Goal: Task Accomplishment & Management: Manage account settings

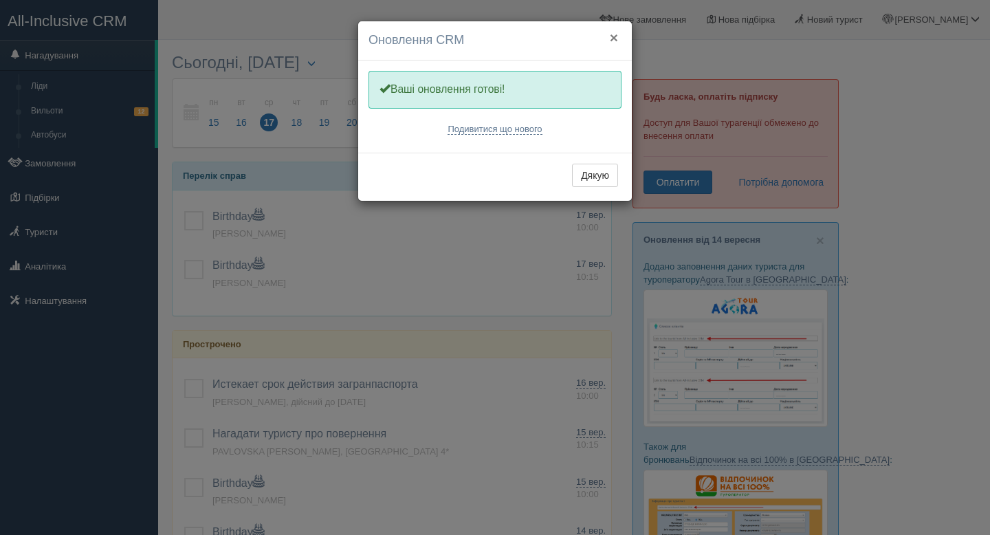
click at [612, 36] on button "×" at bounding box center [614, 37] width 8 height 14
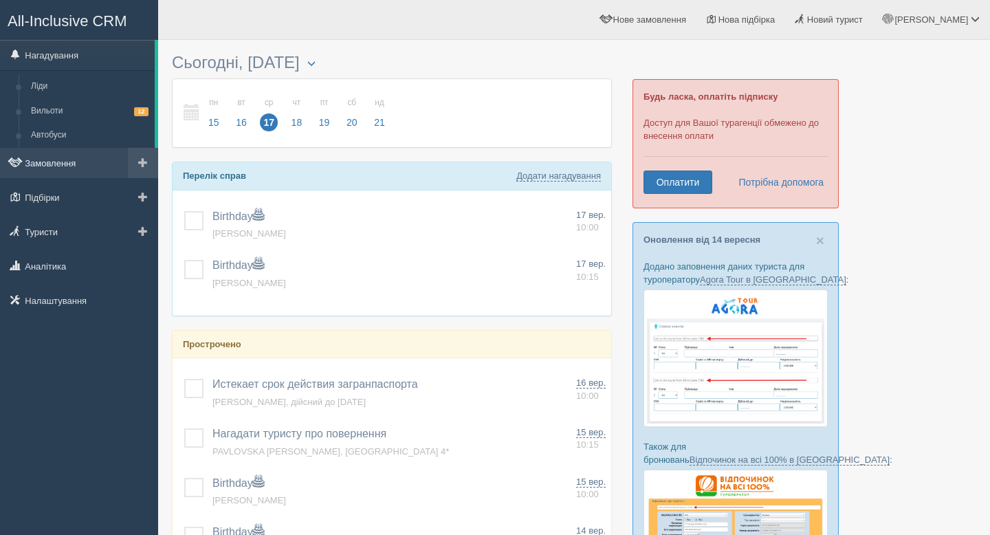
click at [55, 166] on link "Замовлення" at bounding box center [79, 163] width 158 height 30
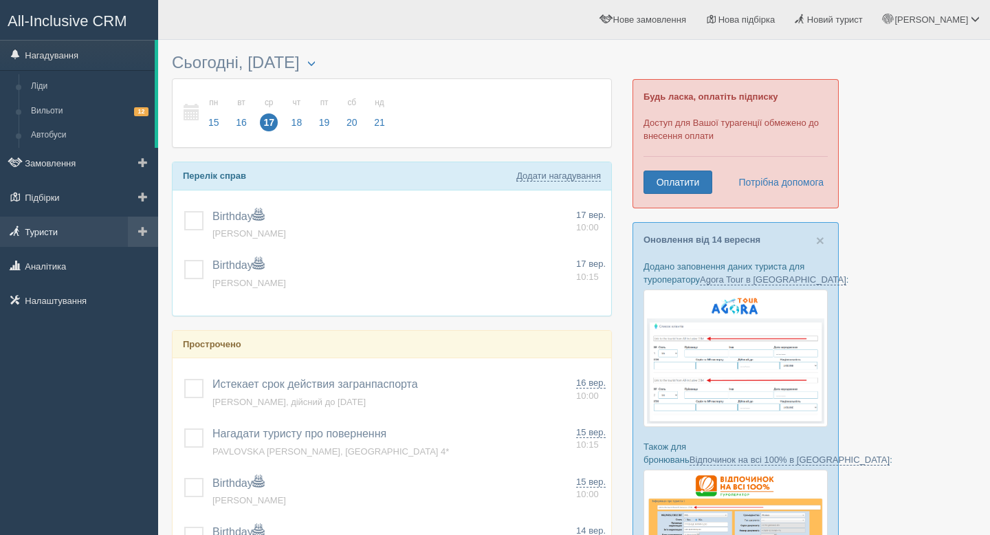
click at [58, 228] on link "Туристи" at bounding box center [79, 232] width 158 height 30
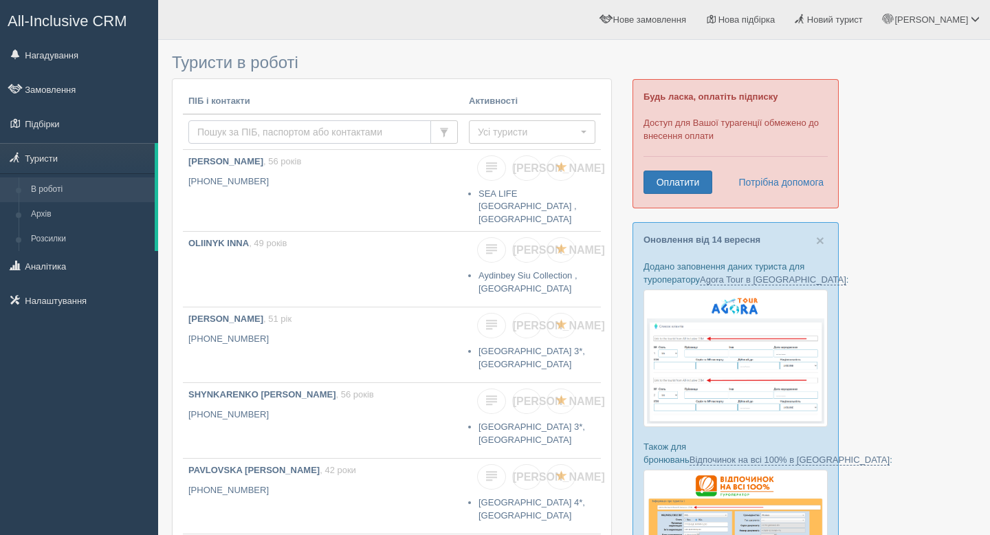
click at [217, 126] on input "text" at bounding box center [309, 131] width 243 height 23
type input "н"
type input "U"
type input "[PERSON_NAME]"
click at [530, 133] on span "Усі туристи" at bounding box center [528, 132] width 100 height 14
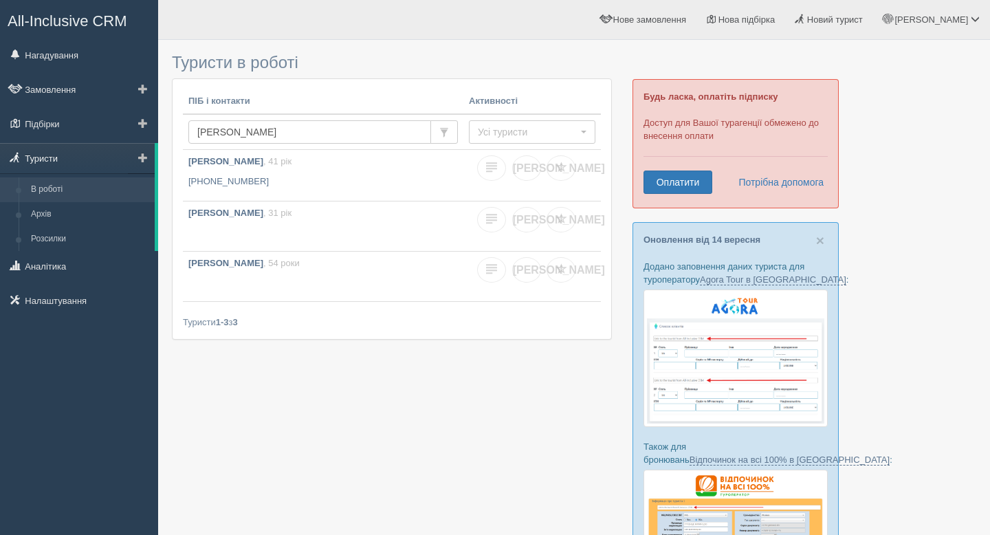
click at [49, 162] on link "Туристи" at bounding box center [77, 158] width 155 height 30
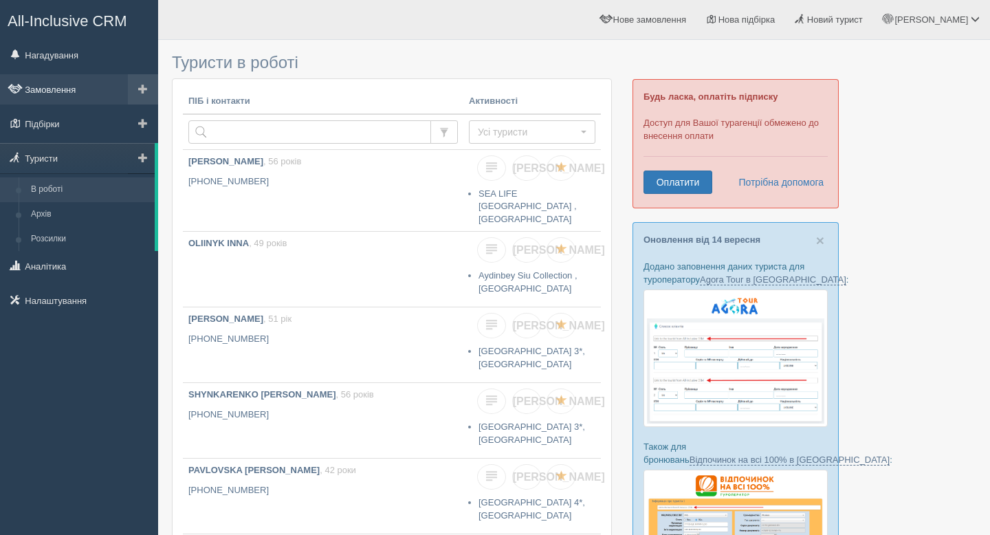
click at [60, 87] on link "Замовлення" at bounding box center [79, 89] width 158 height 30
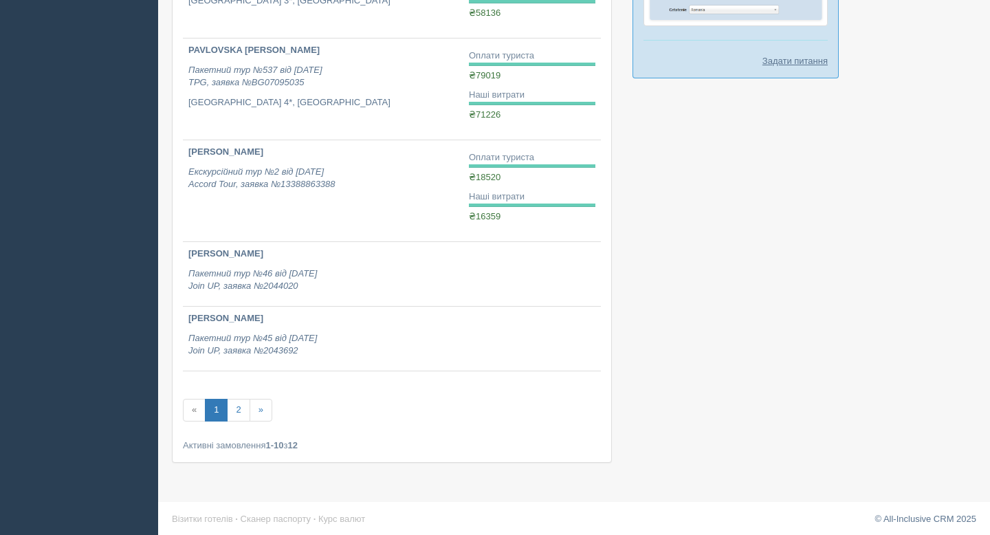
scroll to position [727, 0]
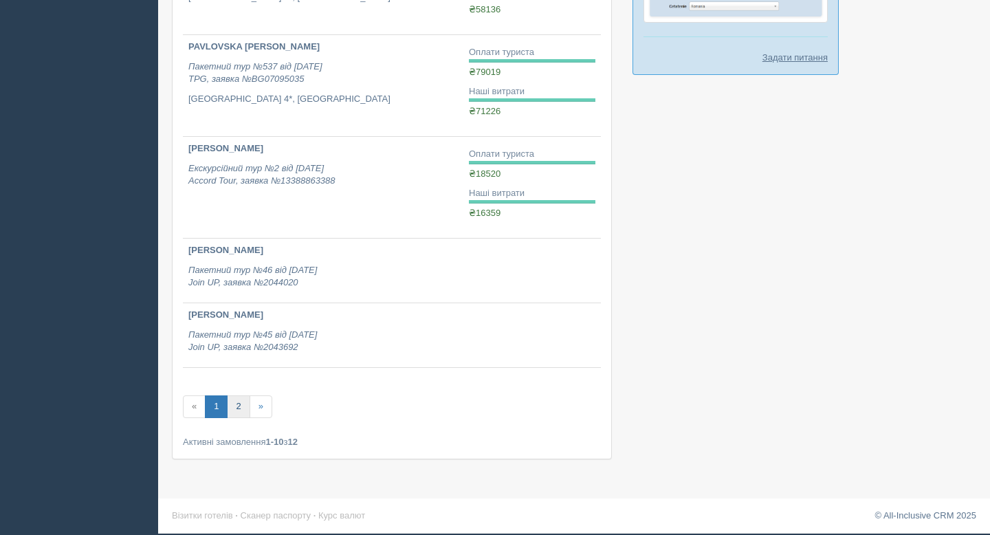
click at [241, 410] on link "2" at bounding box center [238, 406] width 23 height 23
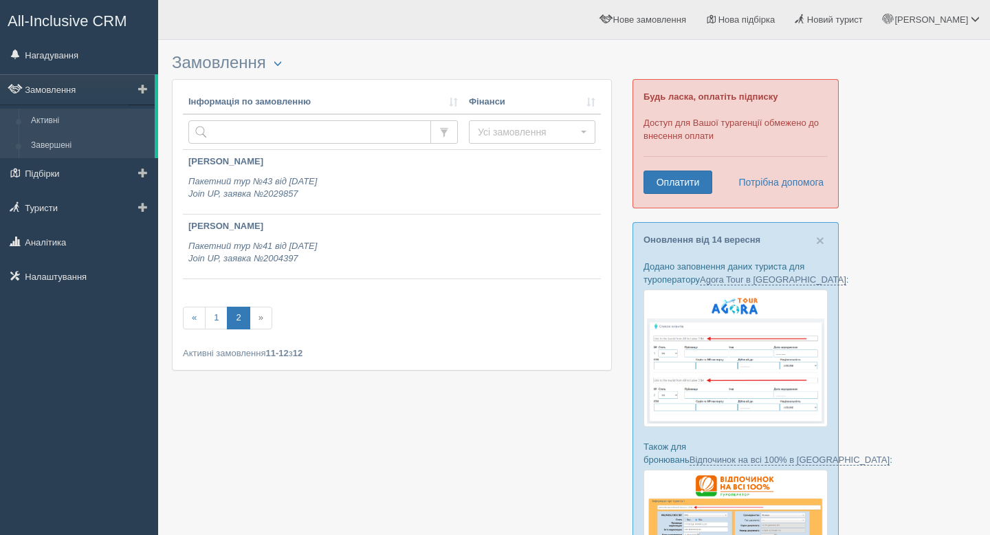
click at [47, 141] on link "Завершені" at bounding box center [90, 145] width 130 height 25
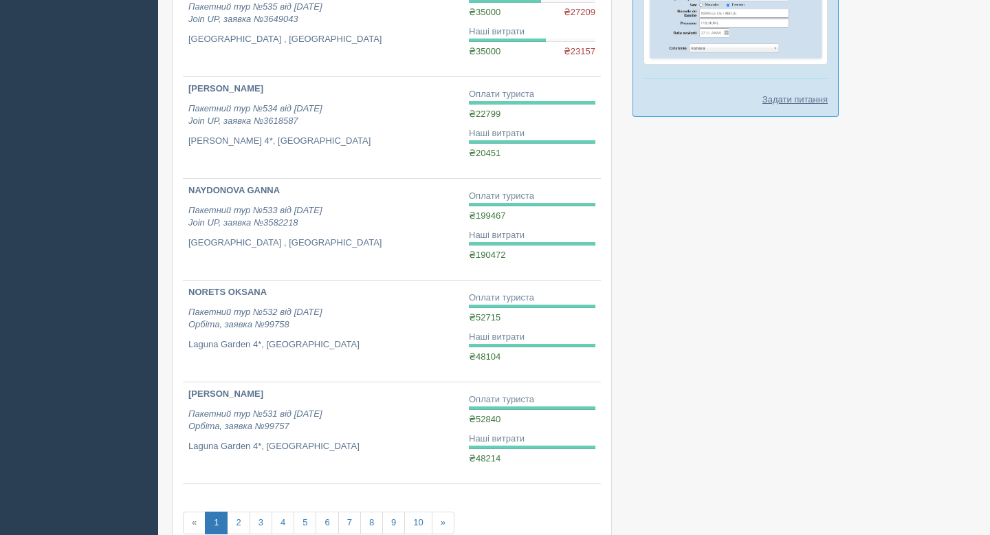
scroll to position [687, 0]
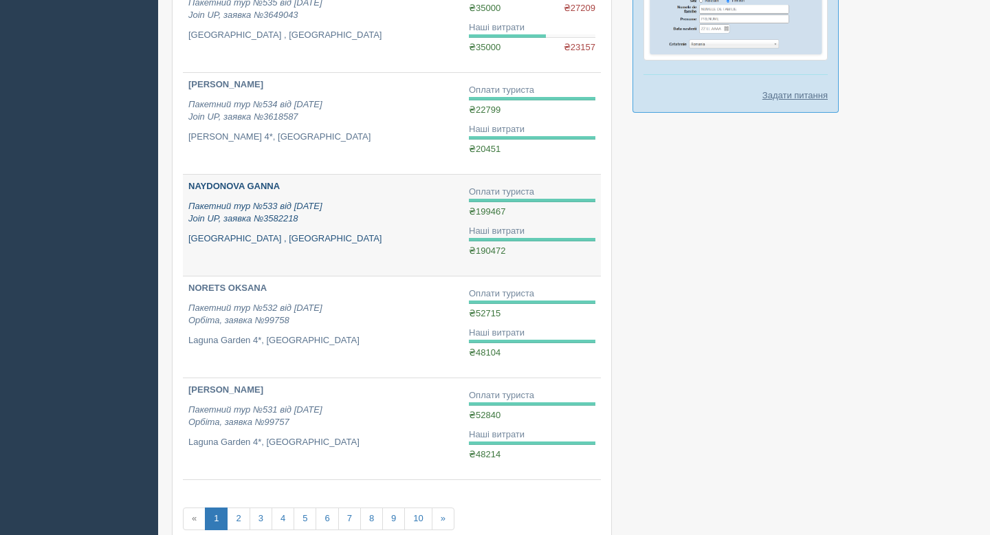
click at [232, 191] on b "NAYDONOVA GANNA" at bounding box center [233, 186] width 91 height 10
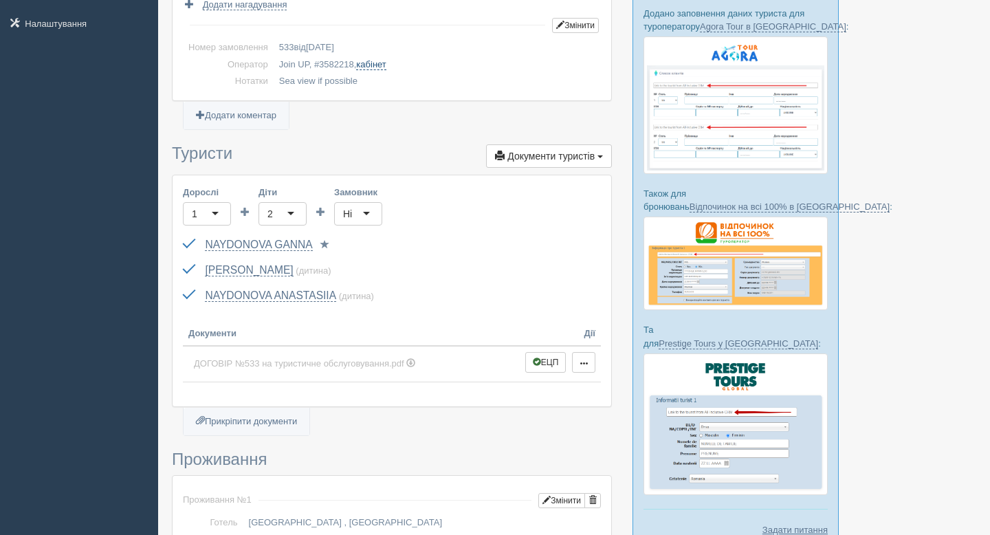
scroll to position [254, 0]
click at [259, 245] on link "NAYDONOVA GANNA" at bounding box center [258, 244] width 107 height 12
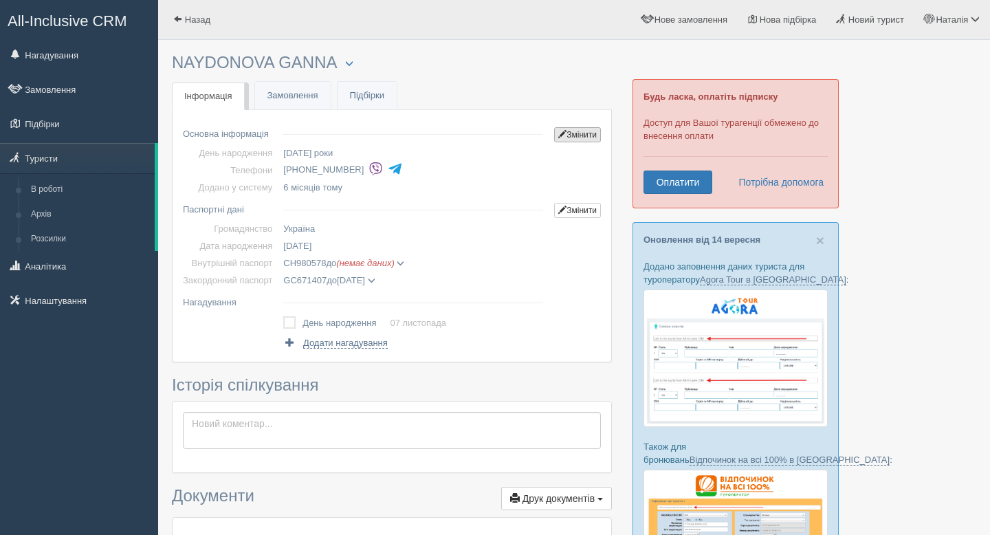
click at [558, 137] on span at bounding box center [562, 134] width 8 height 8
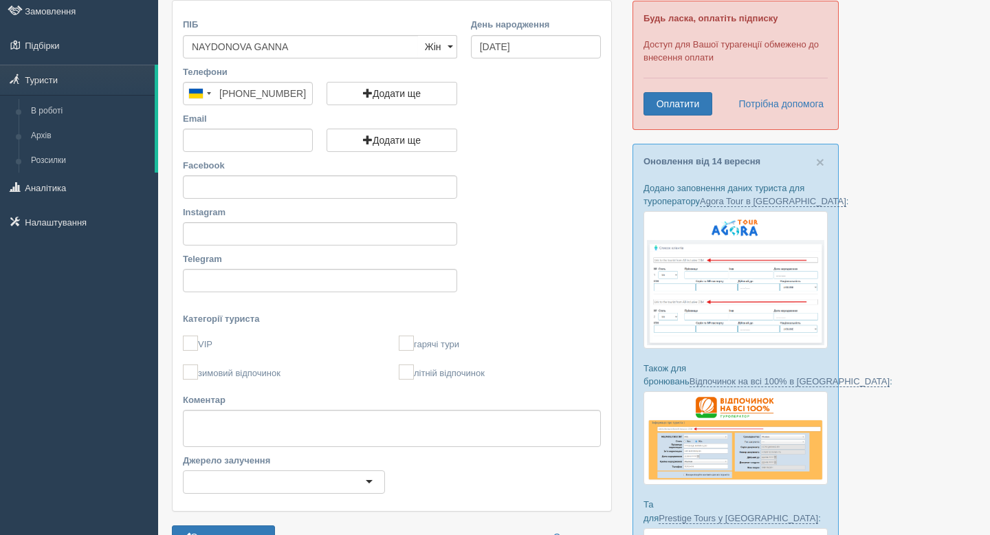
scroll to position [68, 0]
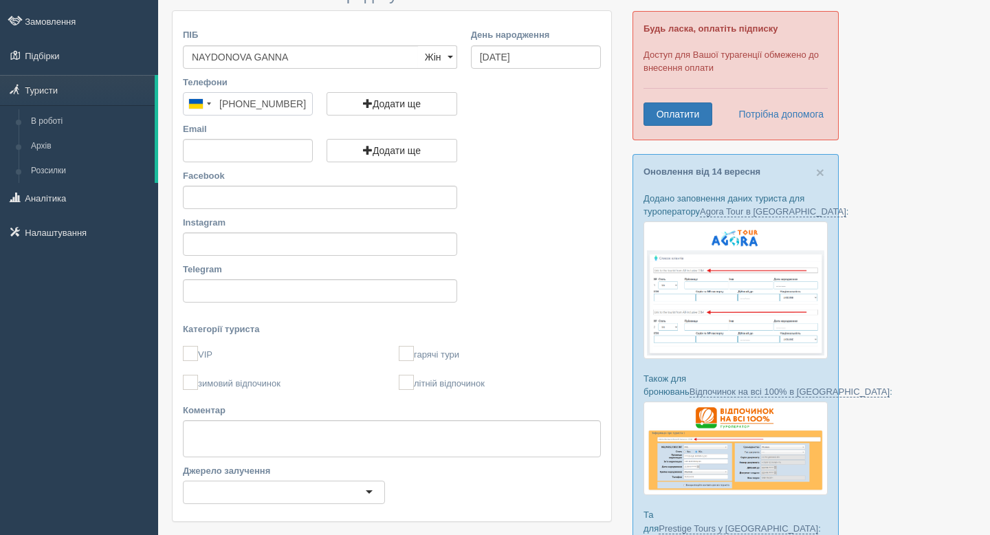
drag, startPoint x: 219, startPoint y: 104, endPoint x: 305, endPoint y: 107, distance: 86.0
click at [305, 107] on input "+380 50 592 6839" at bounding box center [248, 103] width 130 height 23
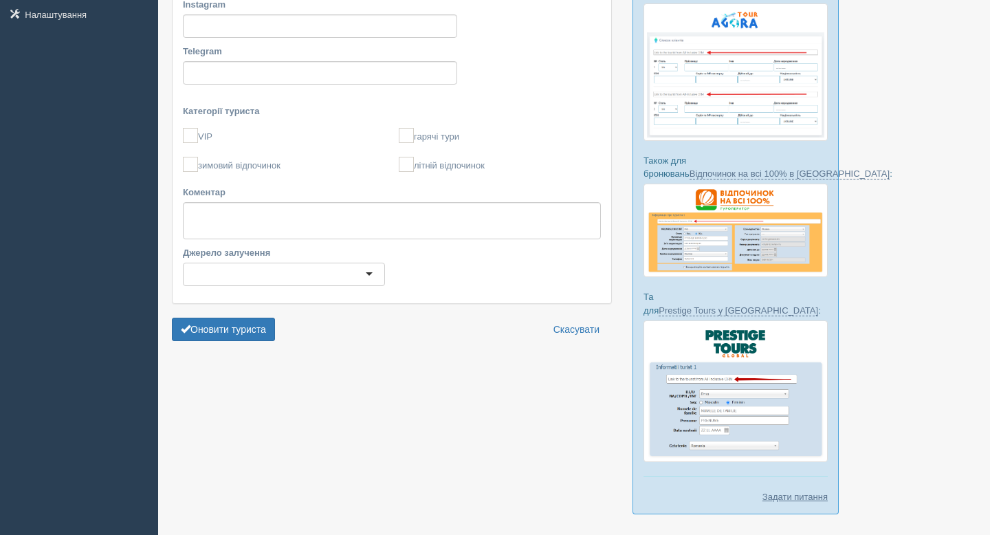
scroll to position [0, 0]
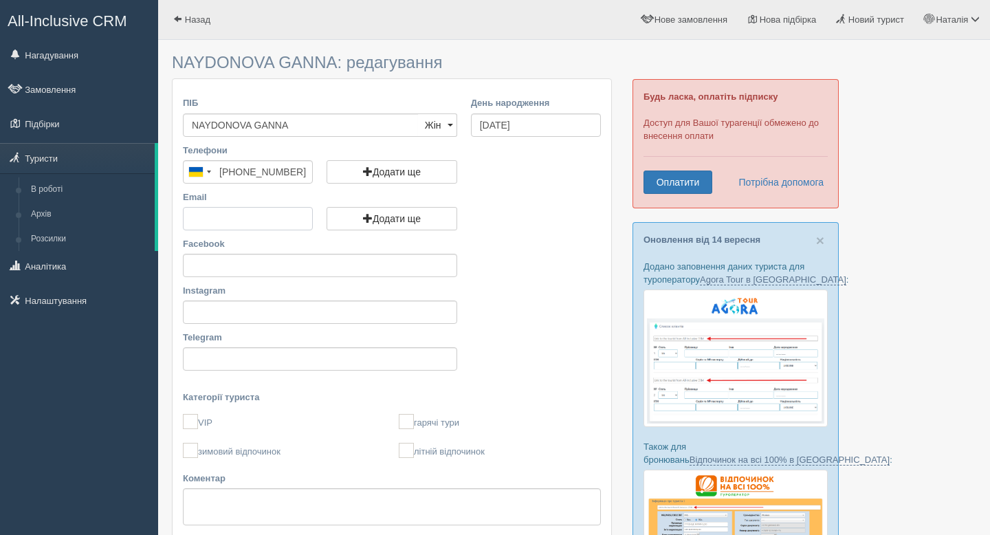
click at [219, 216] on input "Email" at bounding box center [248, 218] width 130 height 23
paste input "flyingbirdy@gmail.com"
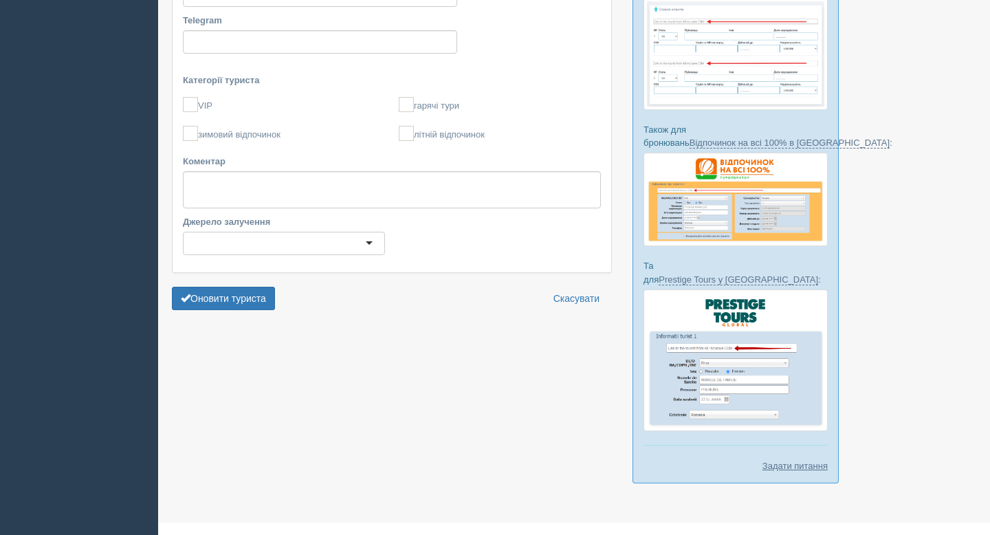
scroll to position [328, 0]
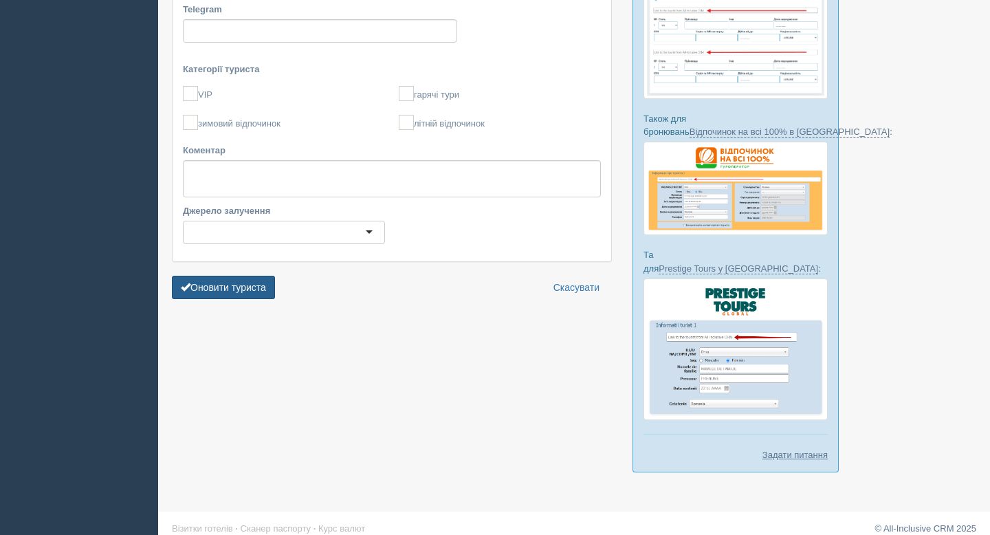
type input "flyingbirdy@gmail.com"
click at [225, 286] on button "Оновити туриста" at bounding box center [223, 287] width 103 height 23
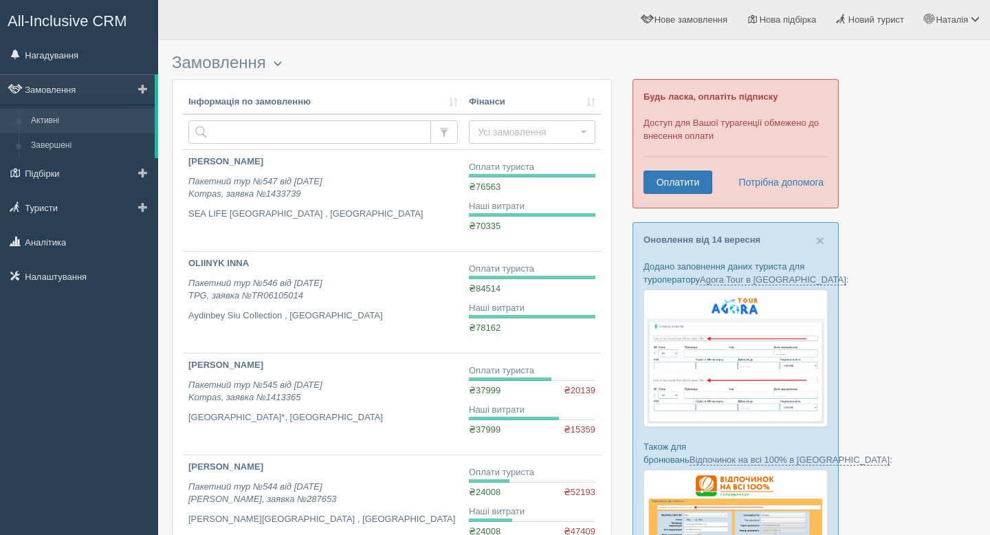
click at [58, 124] on link "Активні" at bounding box center [90, 121] width 130 height 25
